Goal: Share content: Share content

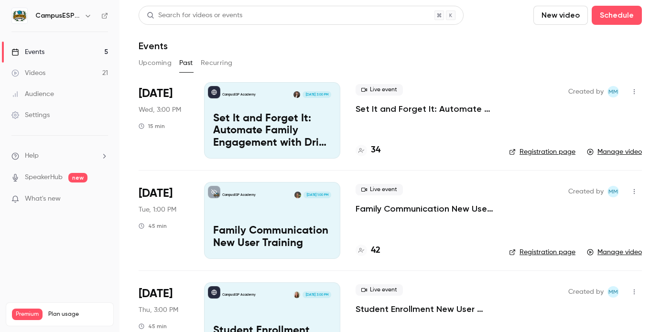
click at [184, 63] on button "Past" at bounding box center [186, 62] width 14 height 15
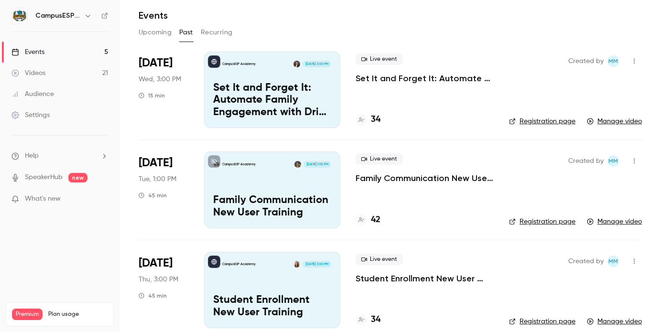
scroll to position [33, 0]
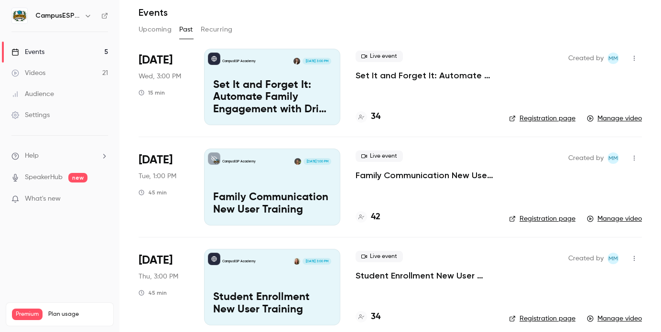
click at [635, 156] on icon "button" at bounding box center [634, 158] width 8 height 7
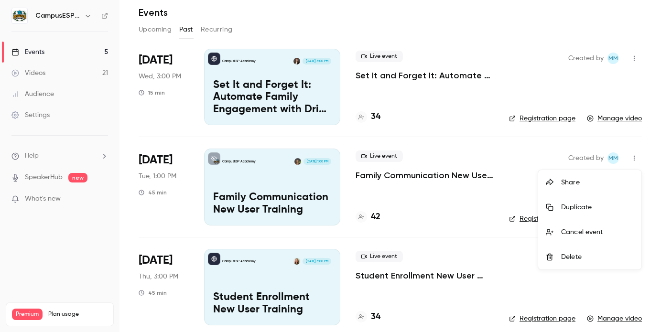
click at [30, 50] on div at bounding box center [330, 166] width 661 height 332
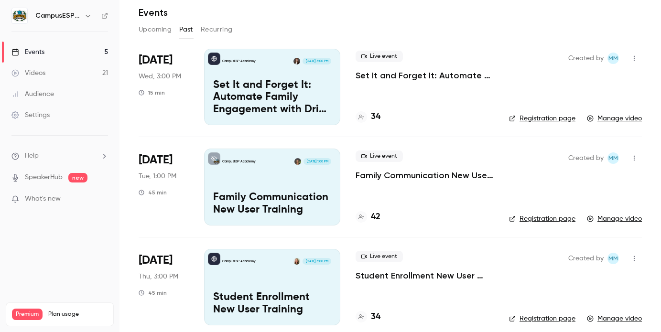
click at [45, 50] on link "Events 5" at bounding box center [59, 52] width 119 height 21
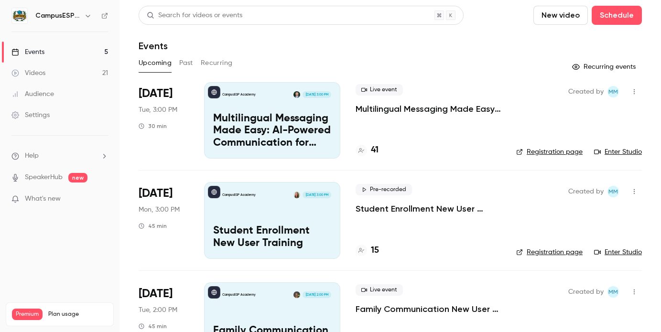
click at [631, 193] on icon "button" at bounding box center [634, 191] width 8 height 7
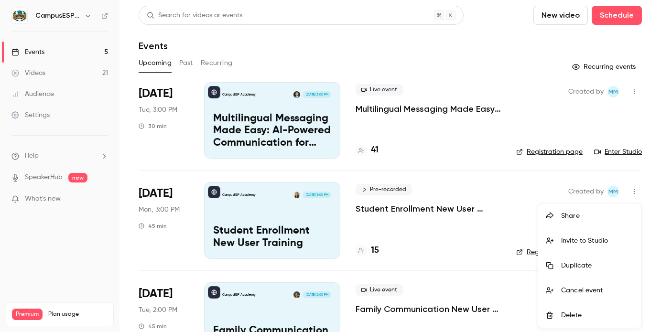
click at [570, 244] on div "Invite to Studio" at bounding box center [597, 241] width 73 height 10
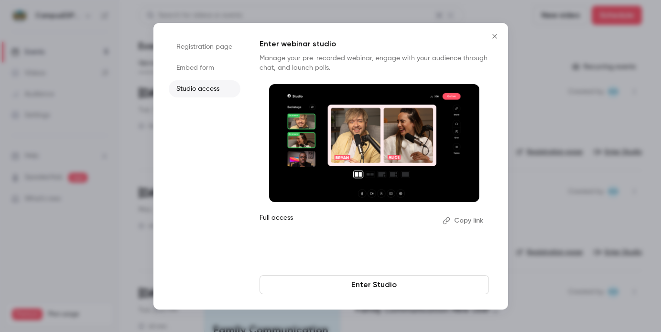
click at [474, 221] on button "Copy link" at bounding box center [464, 220] width 50 height 15
click at [493, 33] on icon "Close" at bounding box center [494, 36] width 11 height 8
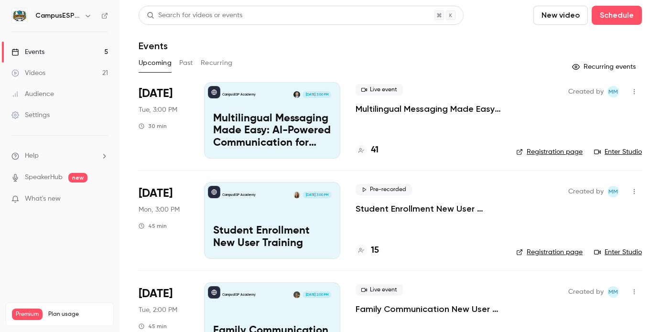
click at [83, 16] on button "button" at bounding box center [87, 15] width 11 height 11
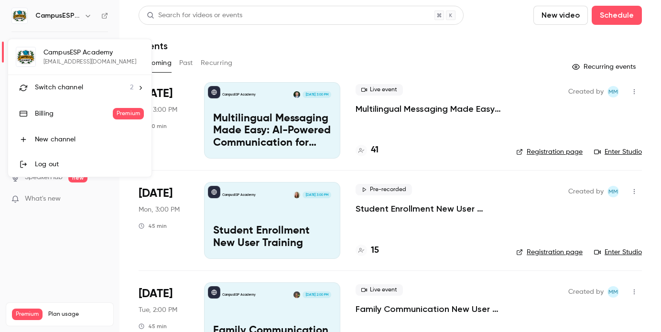
click at [96, 260] on div at bounding box center [330, 166] width 661 height 332
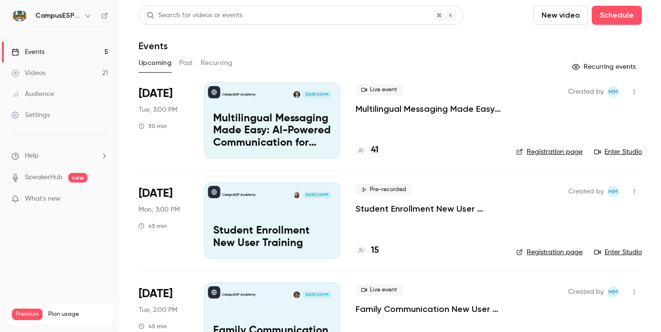
click at [186, 62] on button "Past" at bounding box center [186, 62] width 14 height 15
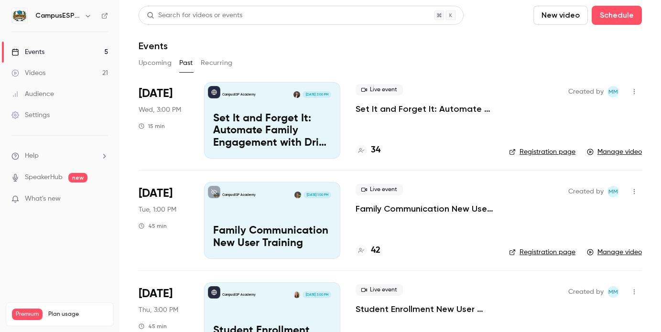
click at [43, 69] on div "Videos" at bounding box center [28, 73] width 34 height 10
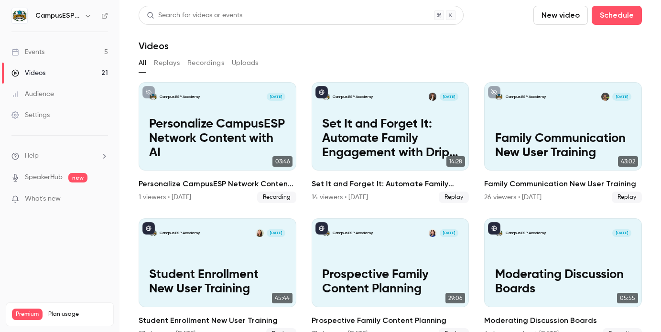
click at [209, 62] on button "Recordings" at bounding box center [205, 62] width 37 height 15
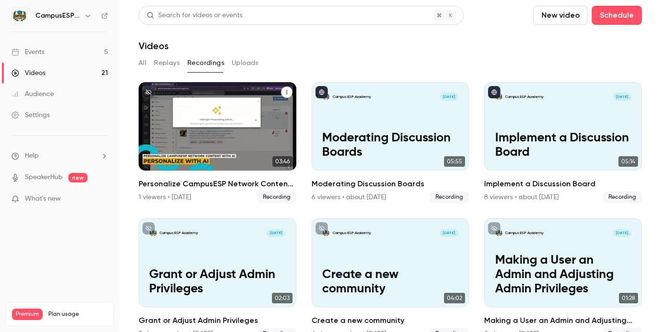
click at [285, 95] on icon "Personalize CampusESP Network Content with AI" at bounding box center [287, 92] width 6 height 6
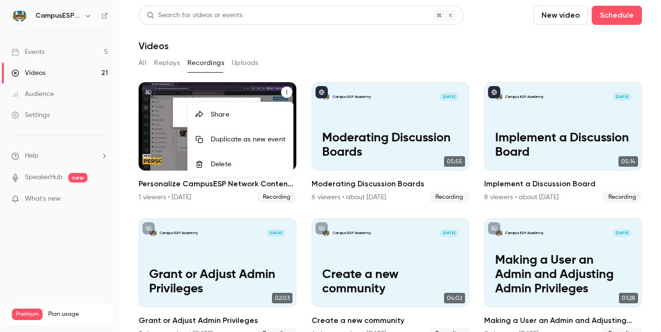
click at [227, 118] on div "Share" at bounding box center [248, 115] width 75 height 10
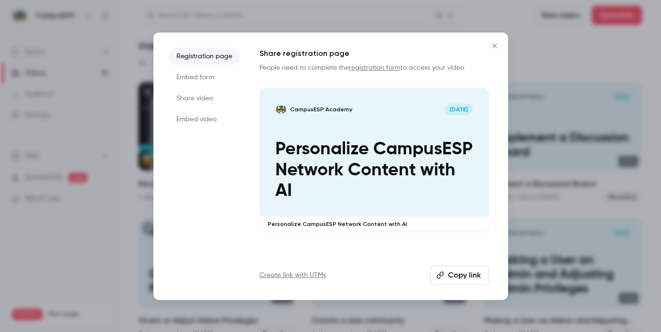
click at [196, 99] on li "Share video" at bounding box center [205, 98] width 72 height 17
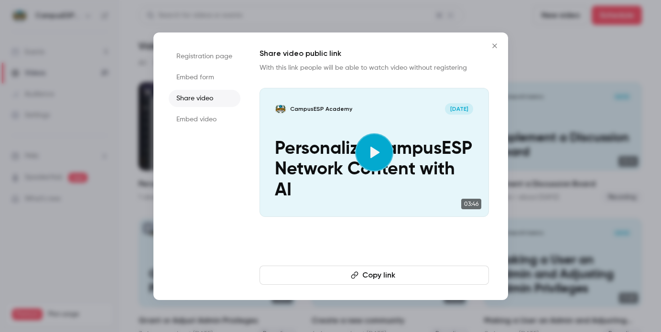
click at [195, 56] on li "Registration page" at bounding box center [205, 56] width 72 height 17
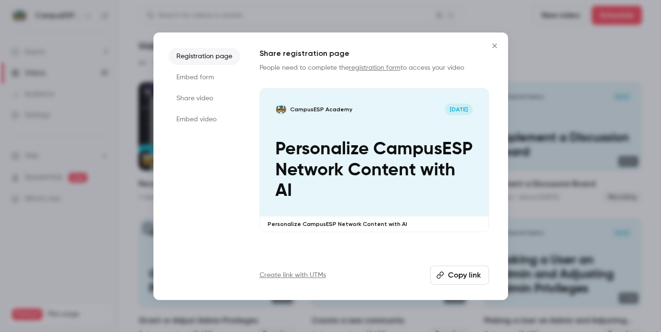
click at [491, 46] on icon "Close" at bounding box center [494, 46] width 11 height 8
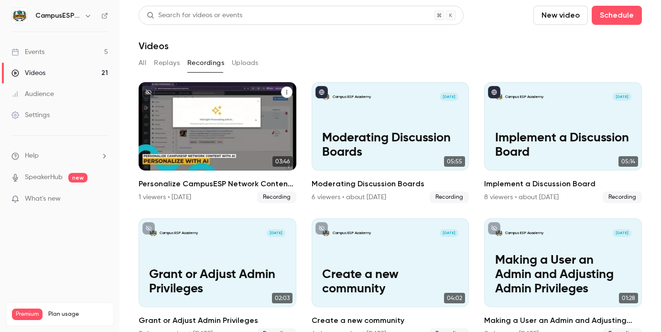
click at [53, 51] on link "Events 5" at bounding box center [59, 52] width 119 height 21
